Goal: Task Accomplishment & Management: Manage account settings

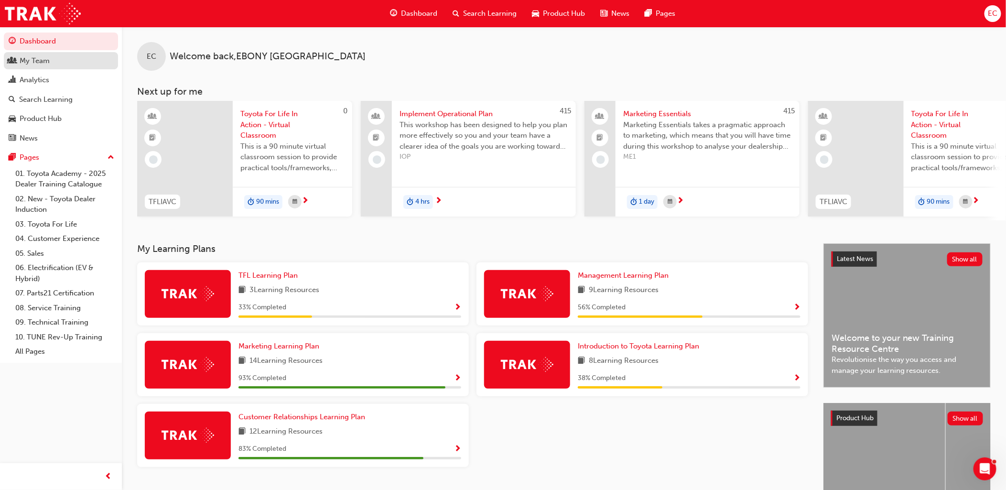
drag, startPoint x: 41, startPoint y: 63, endPoint x: 32, endPoint y: 65, distance: 8.9
click at [42, 63] on div "My Team" at bounding box center [35, 60] width 30 height 11
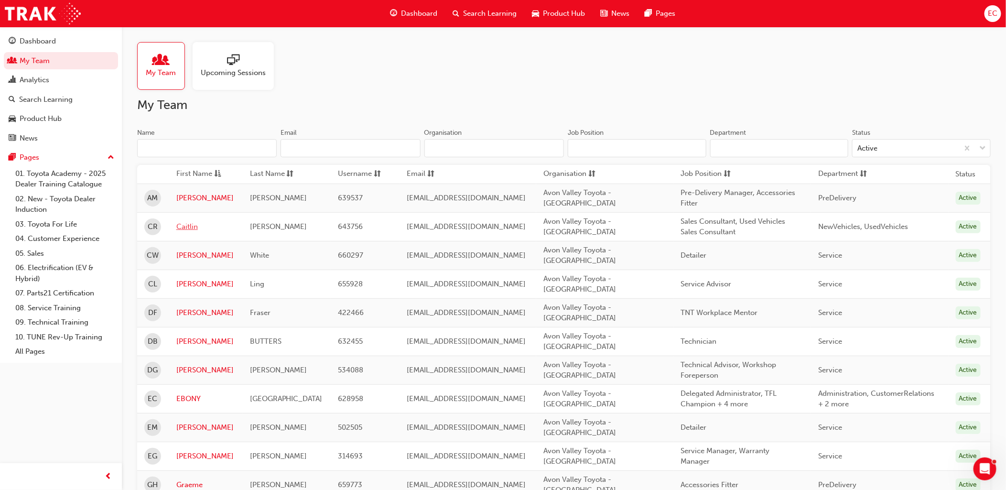
click at [178, 225] on link "Caitlin" at bounding box center [205, 226] width 59 height 11
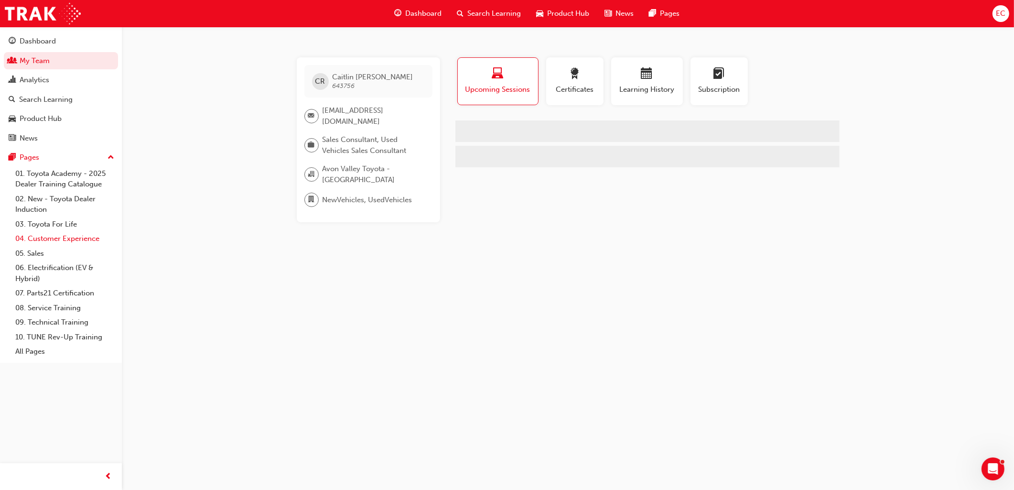
click at [631, 73] on div "button" at bounding box center [646, 75] width 57 height 15
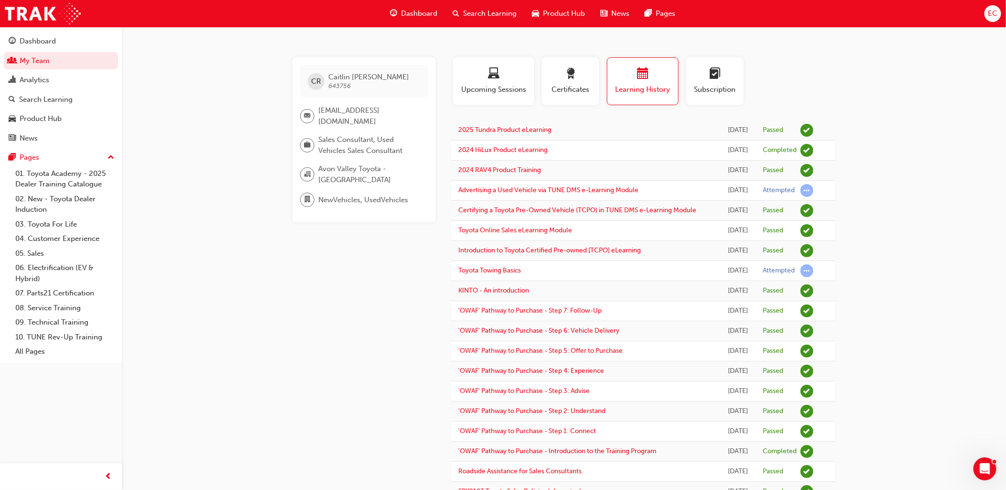
click at [993, 13] on span "EC" at bounding box center [993, 13] width 10 height 11
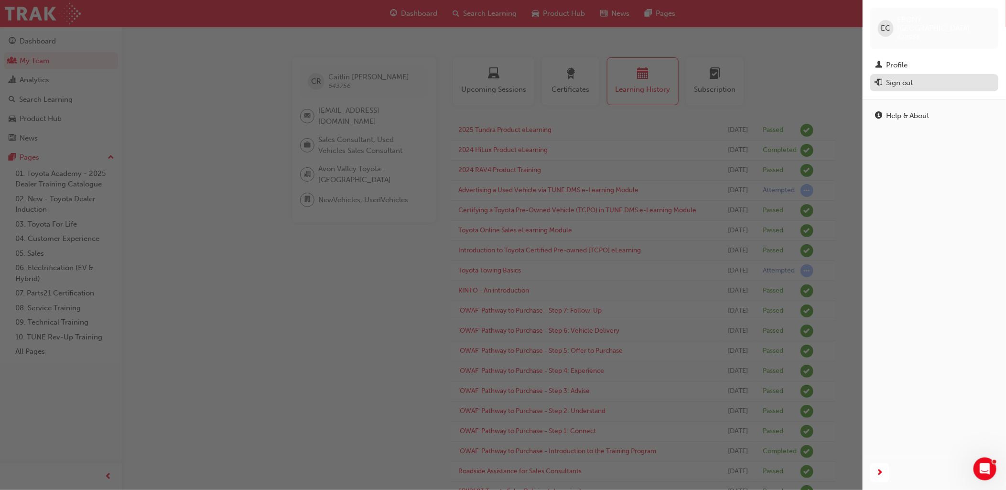
click at [902, 77] on div "Sign out" at bounding box center [899, 82] width 27 height 11
